Goal: Information Seeking & Learning: Learn about a topic

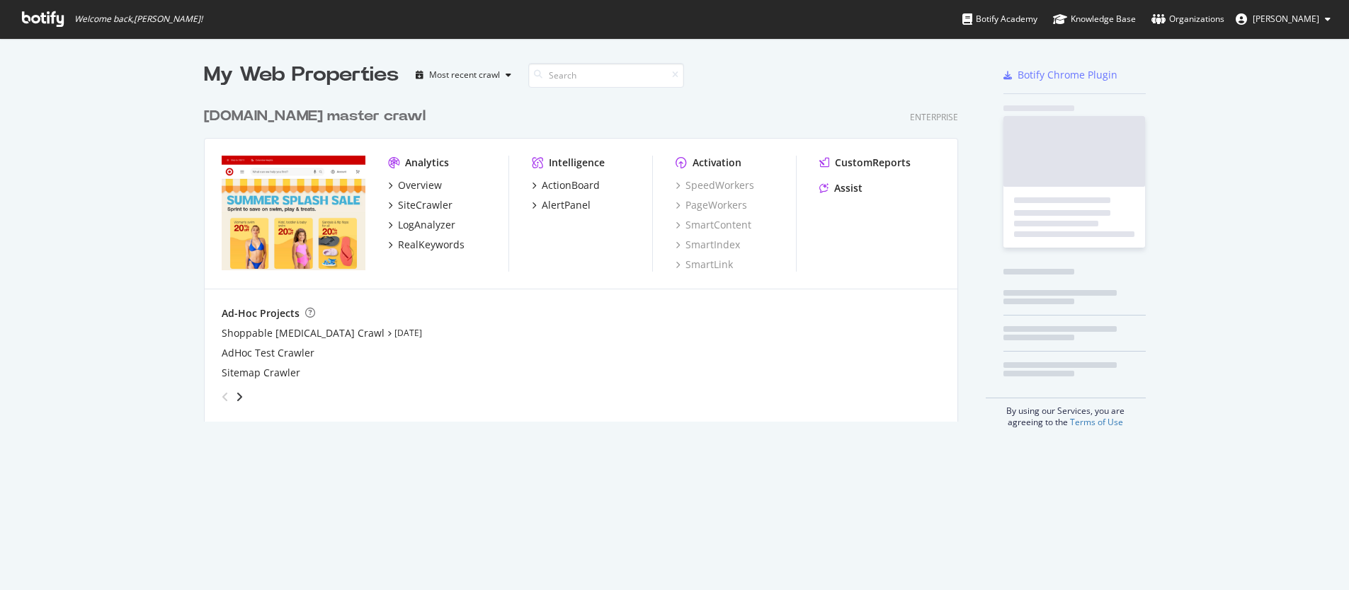
scroll to position [580, 1327]
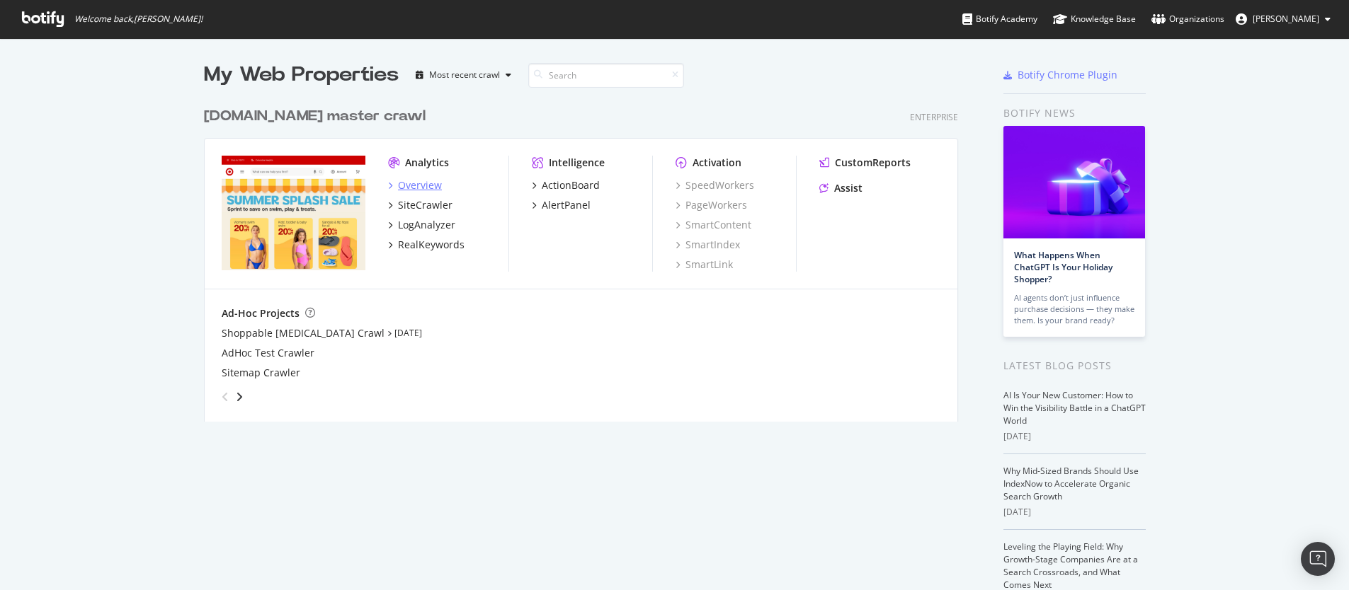
click at [414, 183] on div "Overview" at bounding box center [420, 185] width 44 height 14
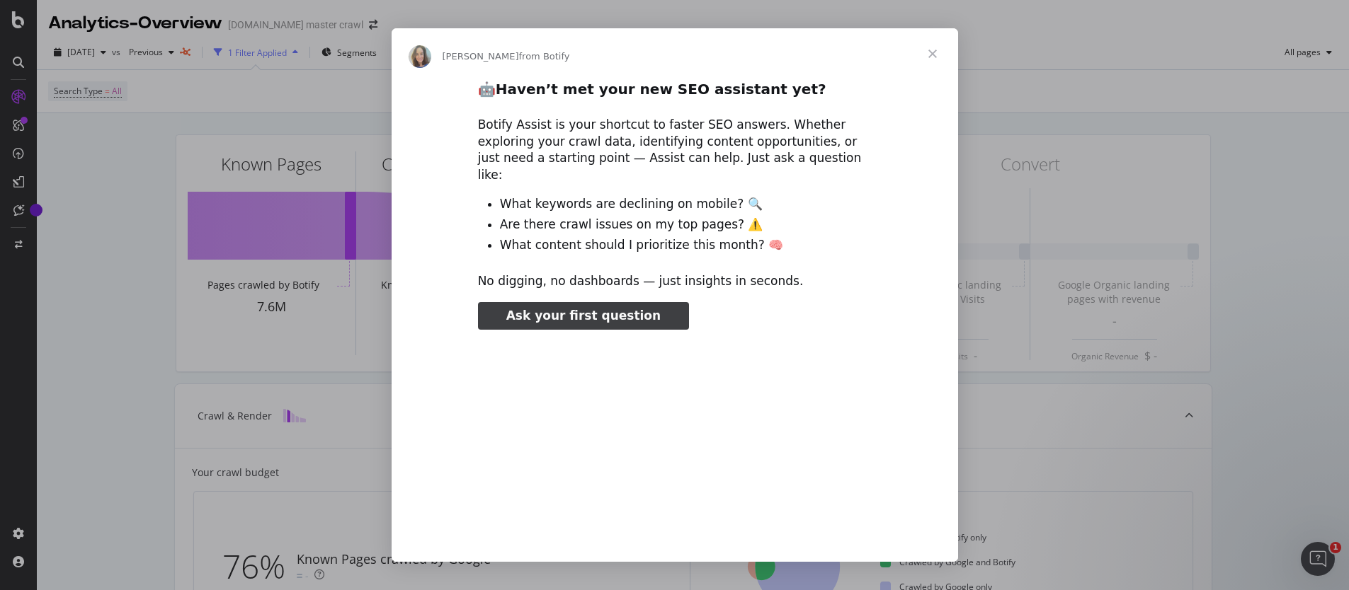
type input "2203275"
click at [935, 52] on span "Close" at bounding box center [932, 53] width 51 height 51
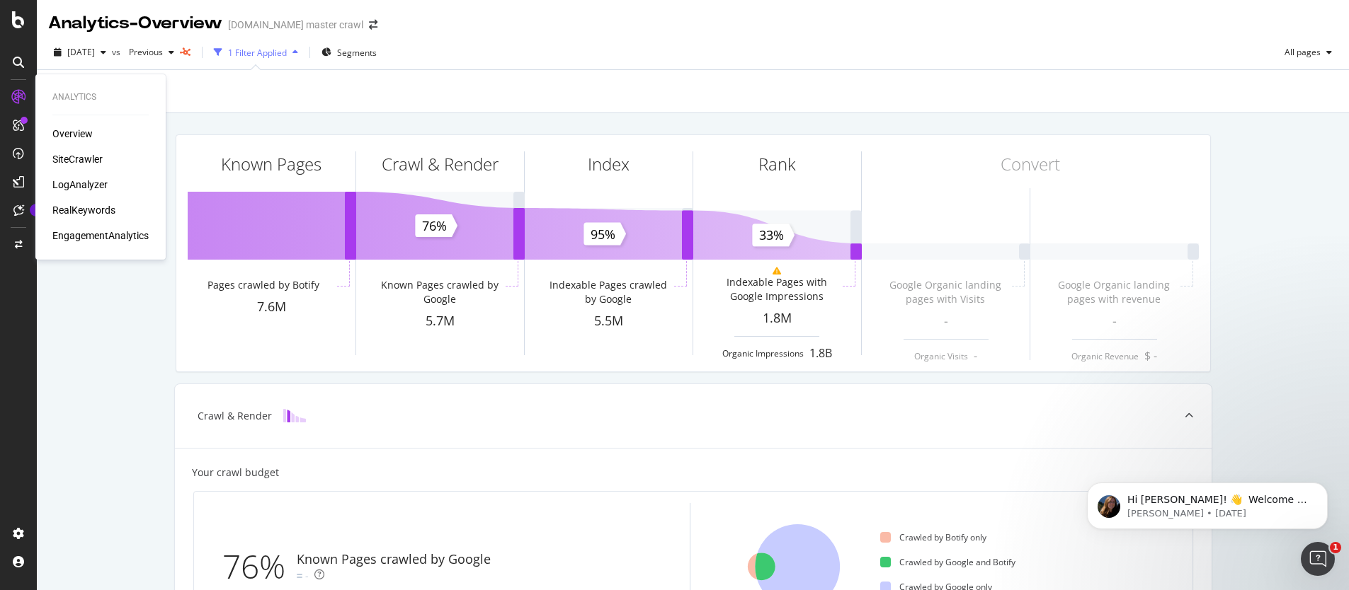
click at [16, 91] on icon at bounding box center [18, 97] width 14 height 14
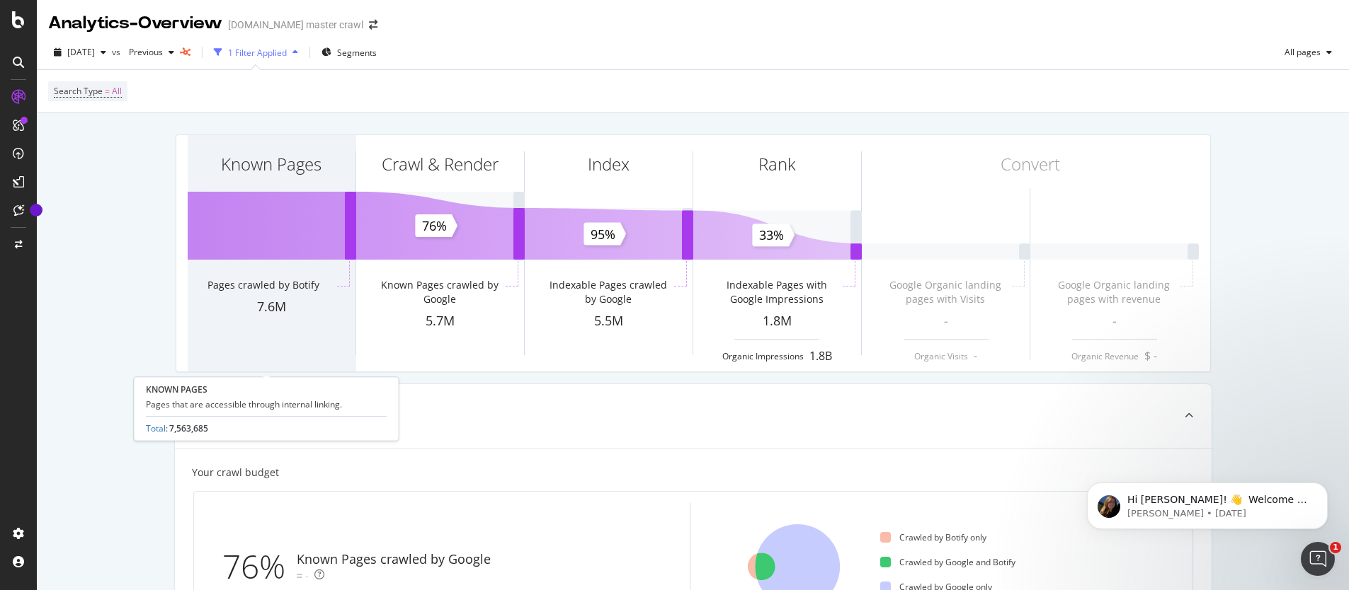
click at [244, 214] on div "Known Pages" at bounding box center [272, 189] width 168 height 109
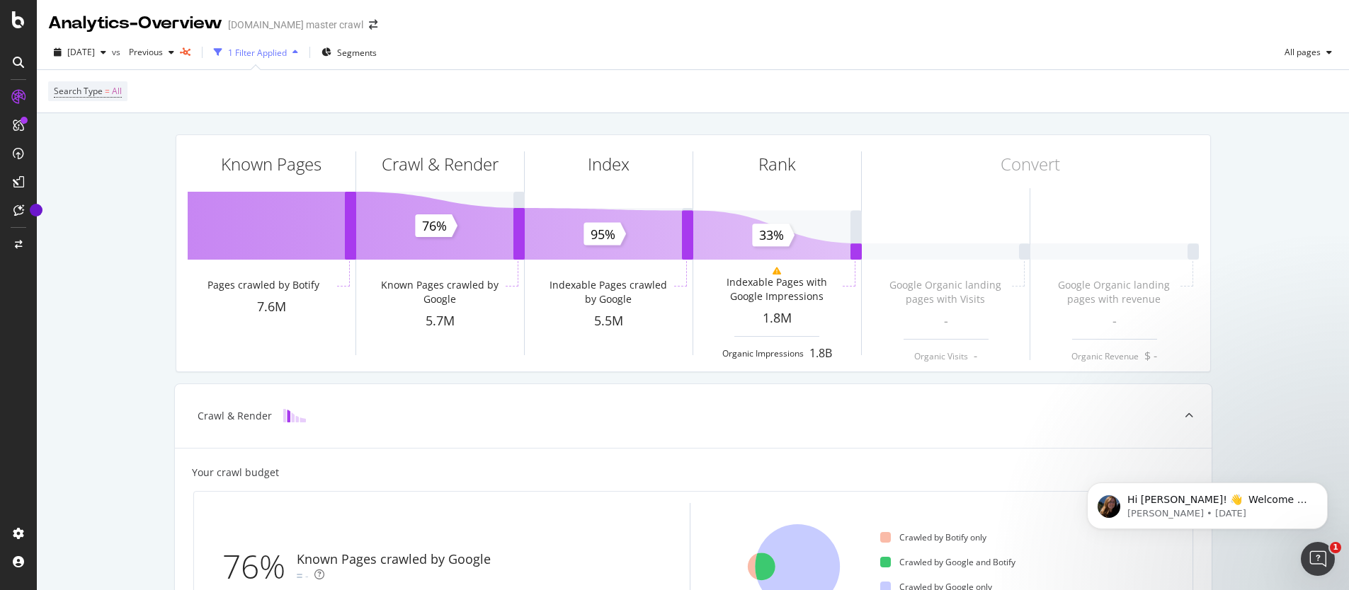
click at [18, 123] on icon at bounding box center [18, 125] width 11 height 11
